Goal: Task Accomplishment & Management: Manage account settings

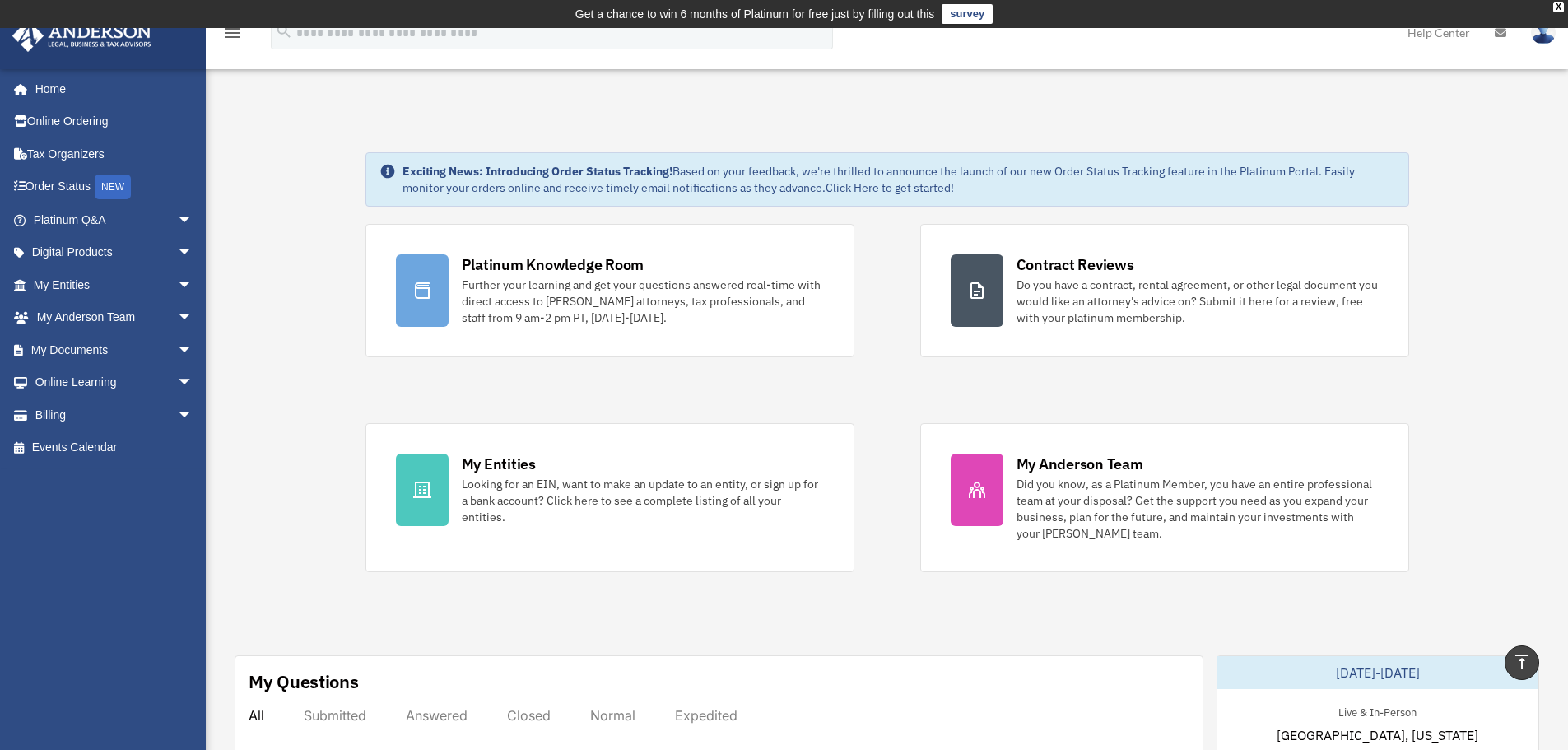
scroll to position [522, 0]
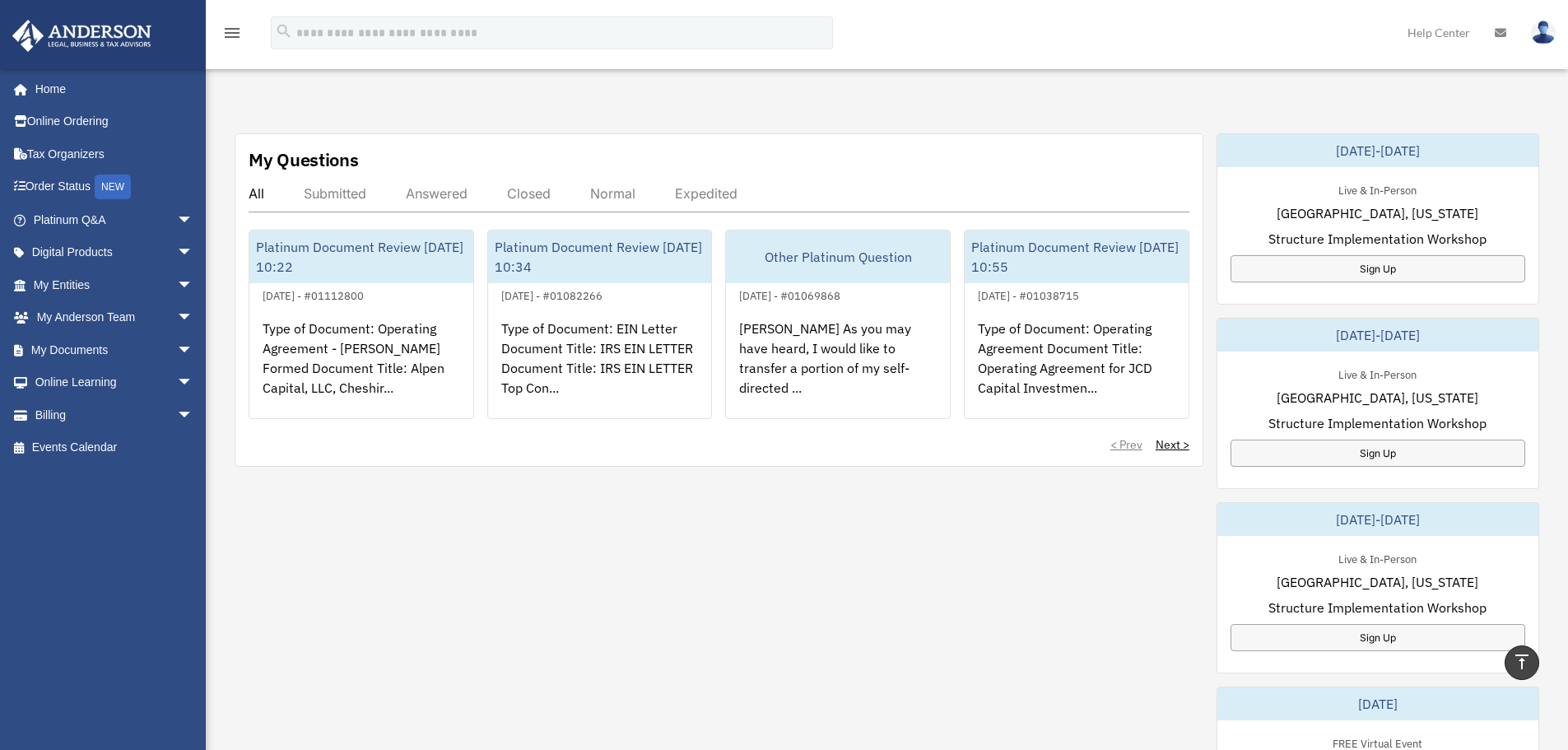
click at [1541, 34] on img at bounding box center [1543, 33] width 24 height 24
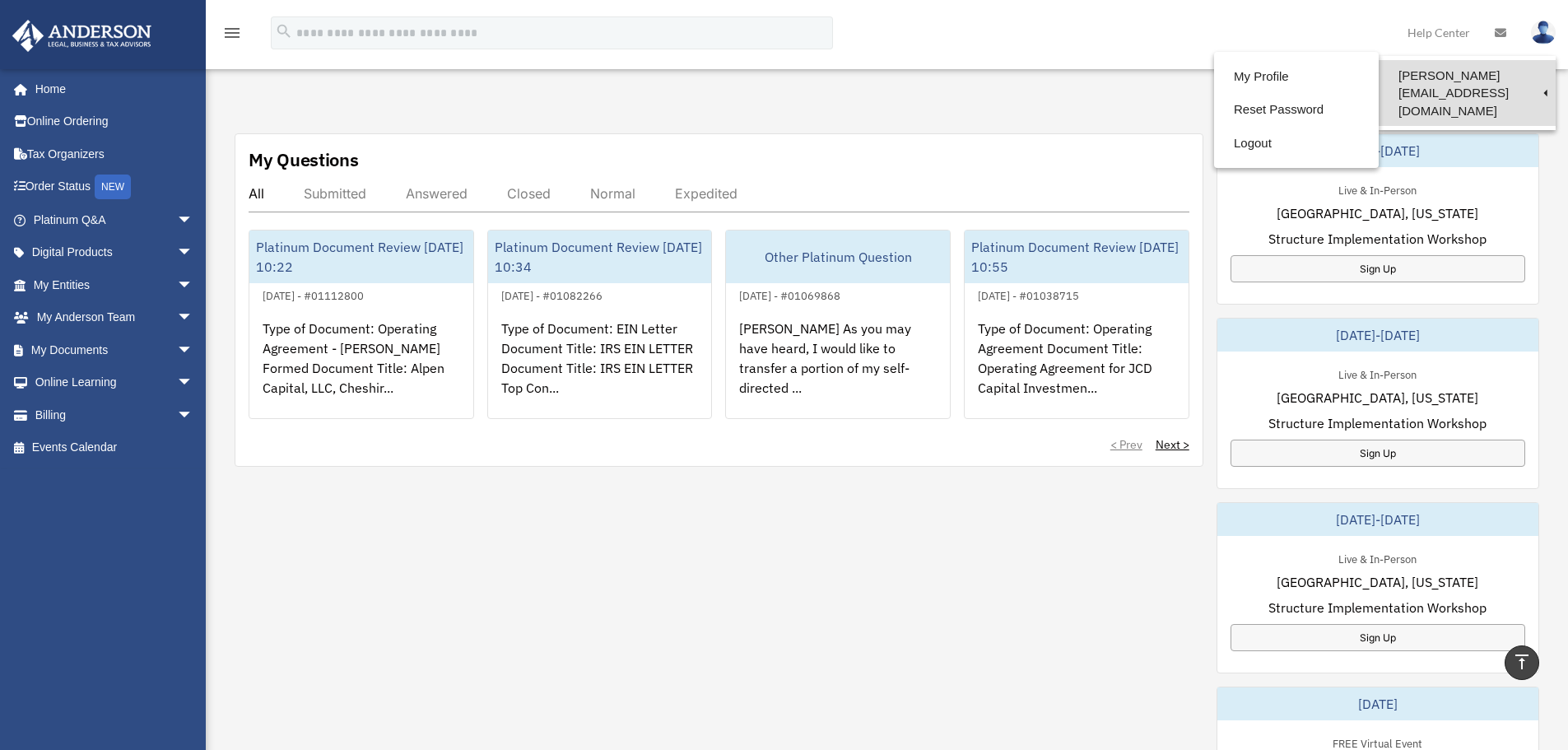
click at [1447, 78] on link "[PERSON_NAME][EMAIL_ADDRESS][DOMAIN_NAME]" at bounding box center [1467, 92] width 177 height 66
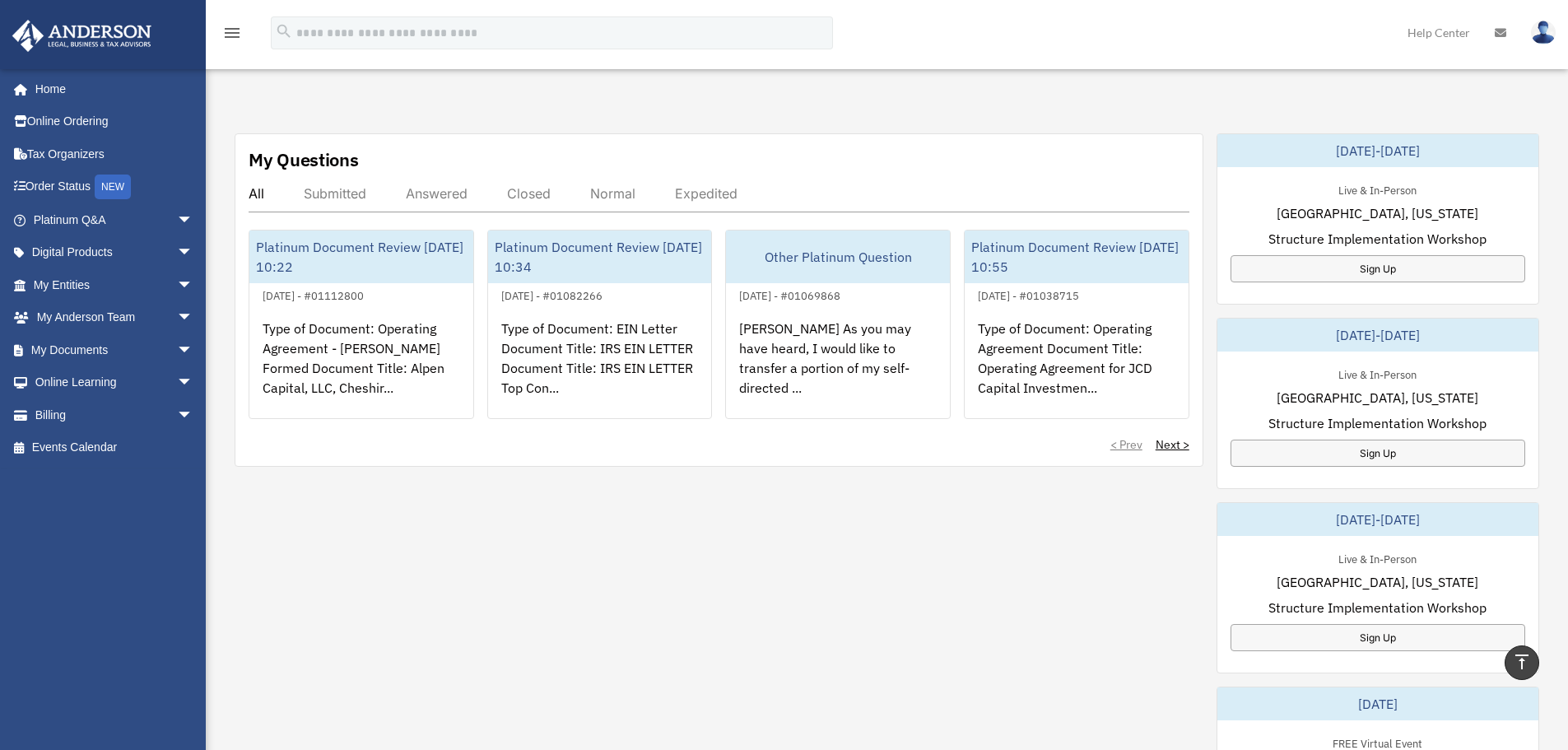
click at [1540, 35] on img at bounding box center [1543, 33] width 24 height 24
